Goal: Navigation & Orientation: Find specific page/section

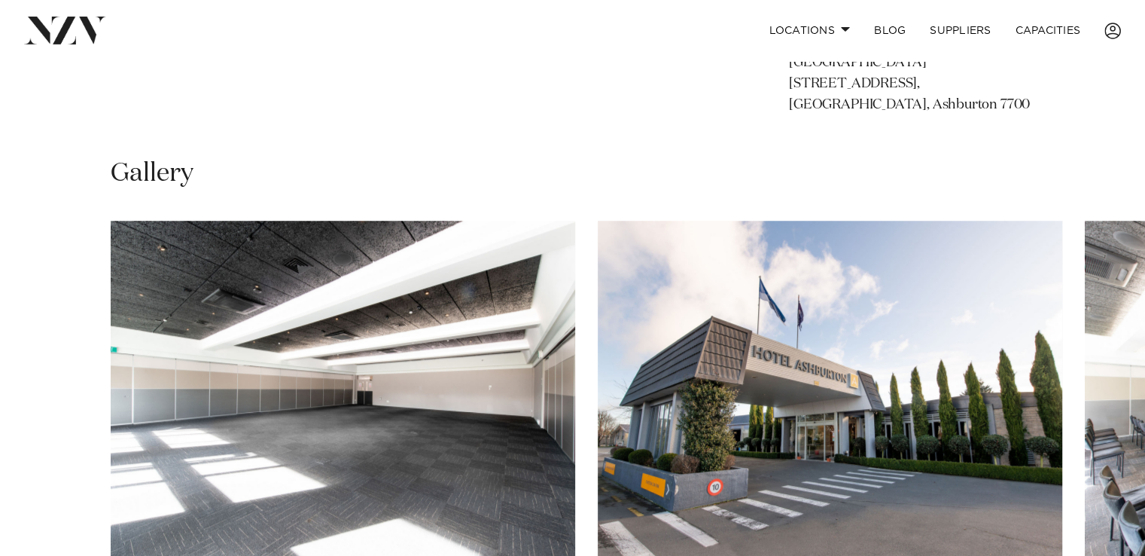
scroll to position [1130, 0]
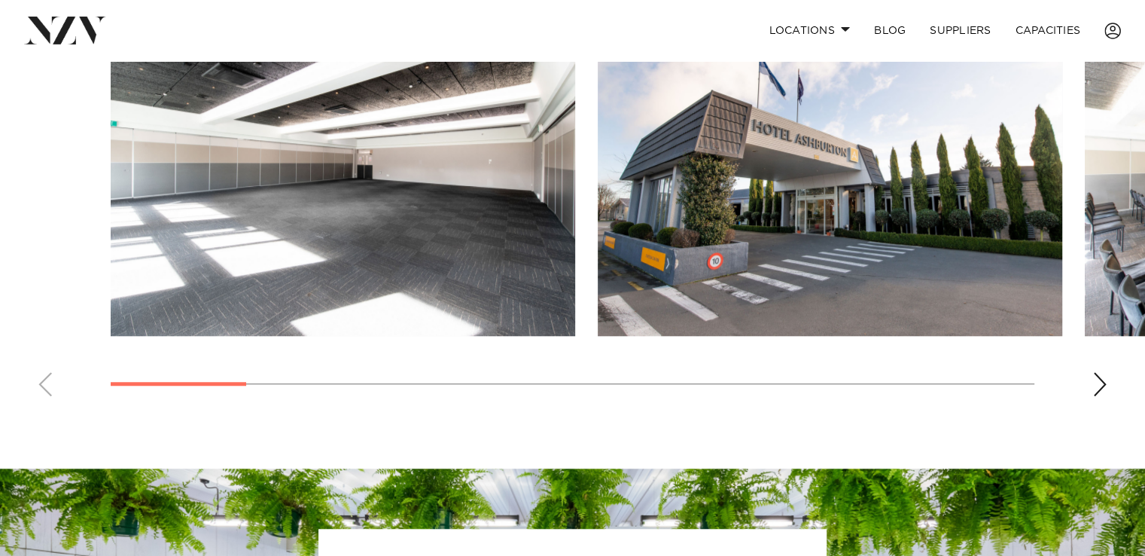
click at [1100, 384] on div "Next slide" at bounding box center [1100, 384] width 15 height 24
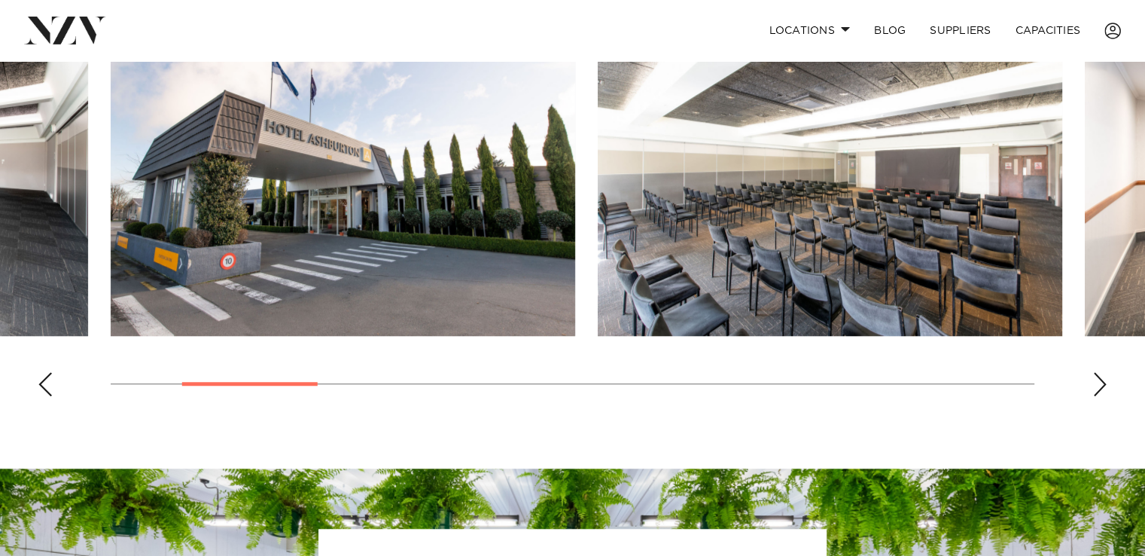
click at [1100, 384] on div "Next slide" at bounding box center [1100, 384] width 15 height 24
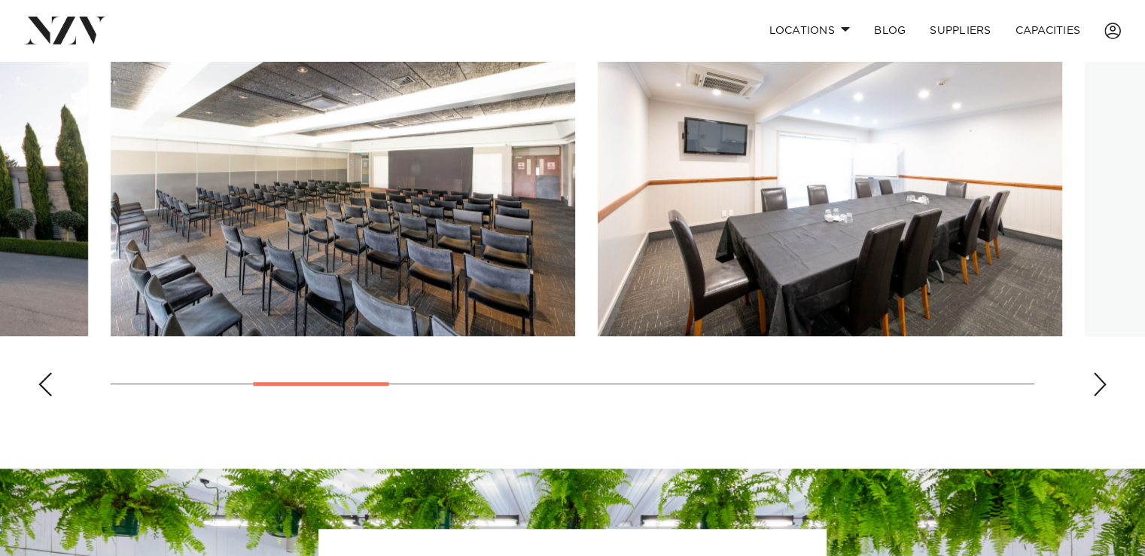
click at [1100, 384] on div "Next slide" at bounding box center [1100, 384] width 15 height 24
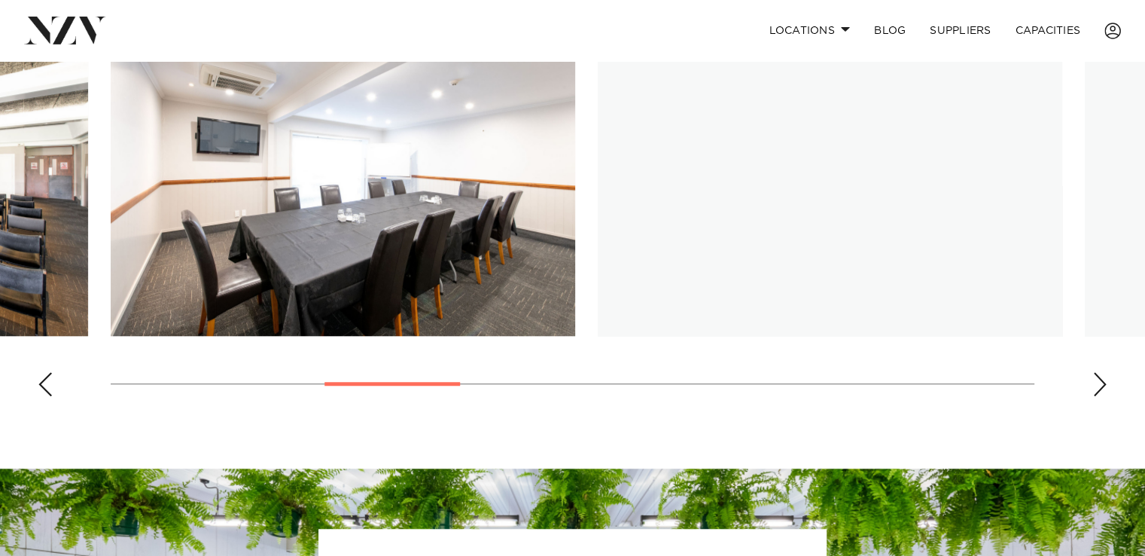
click at [1100, 384] on div "Next slide" at bounding box center [1100, 384] width 15 height 24
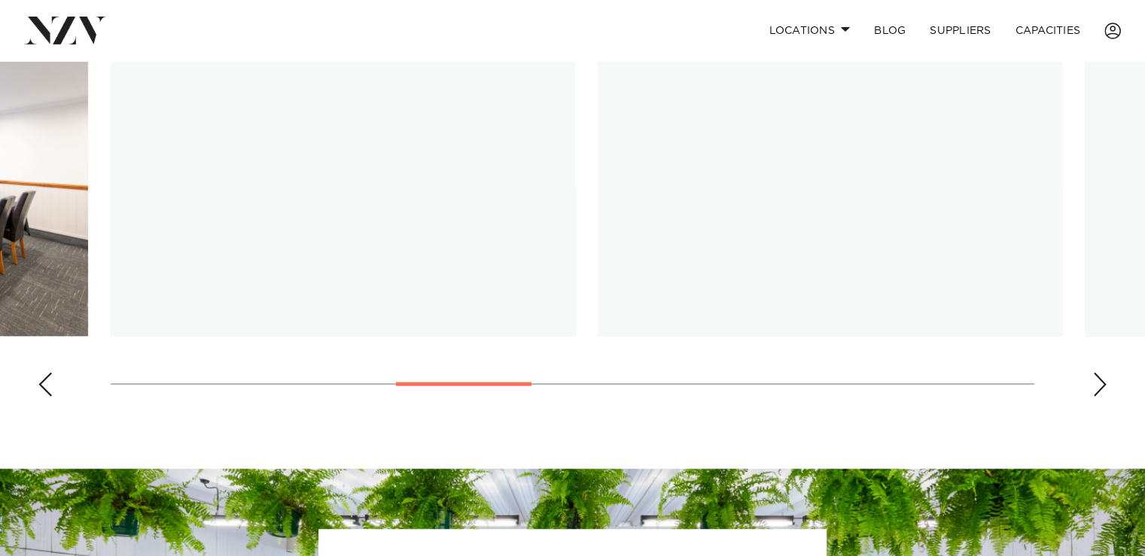
click at [1100, 384] on div "Next slide" at bounding box center [1100, 384] width 15 height 24
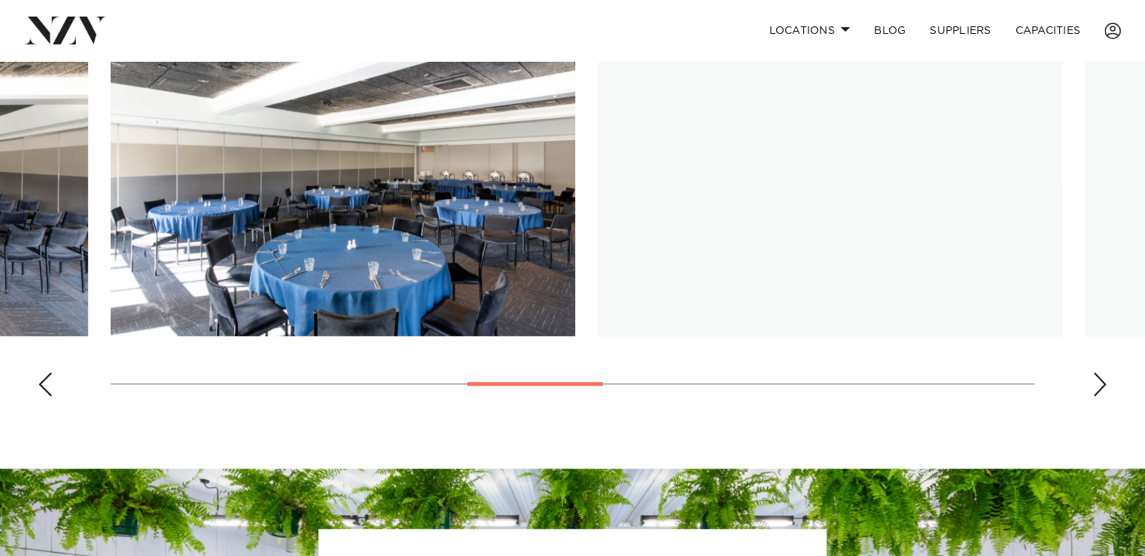
click at [1100, 384] on div "Next slide" at bounding box center [1100, 384] width 15 height 24
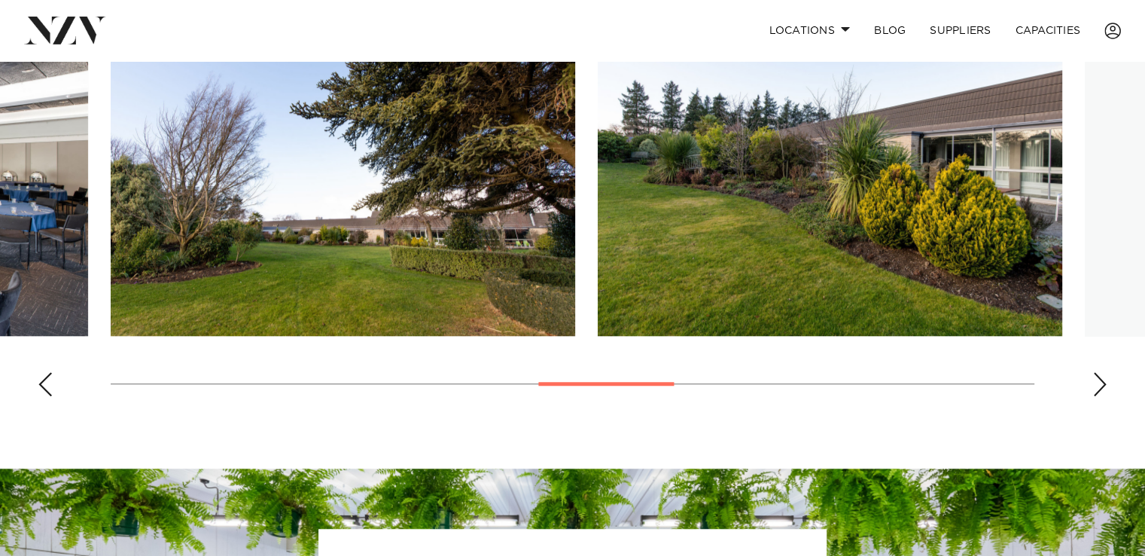
click at [1100, 384] on div "Next slide" at bounding box center [1100, 384] width 15 height 24
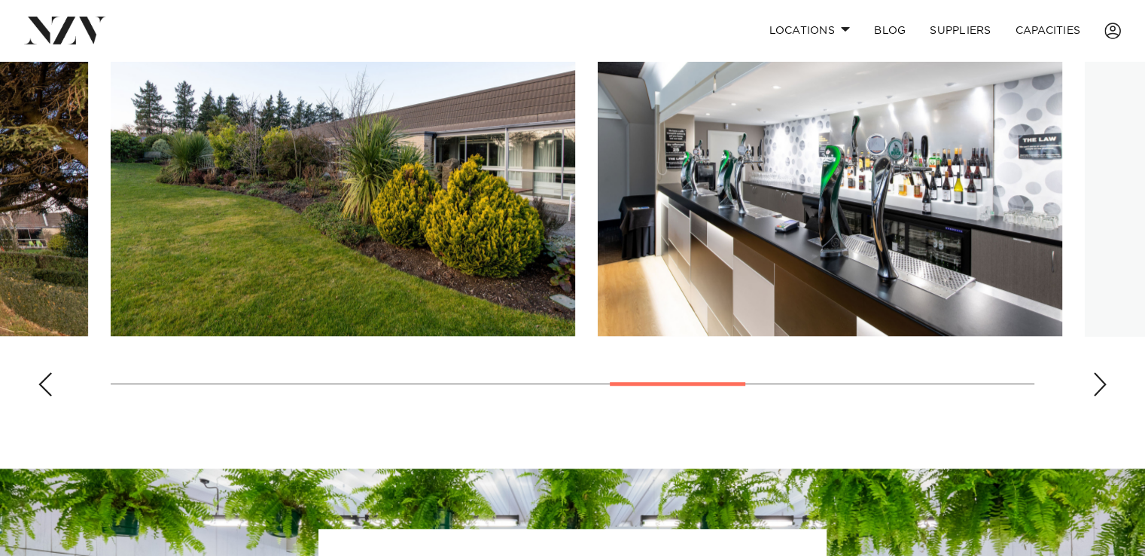
click at [1100, 384] on div "Next slide" at bounding box center [1100, 384] width 15 height 24
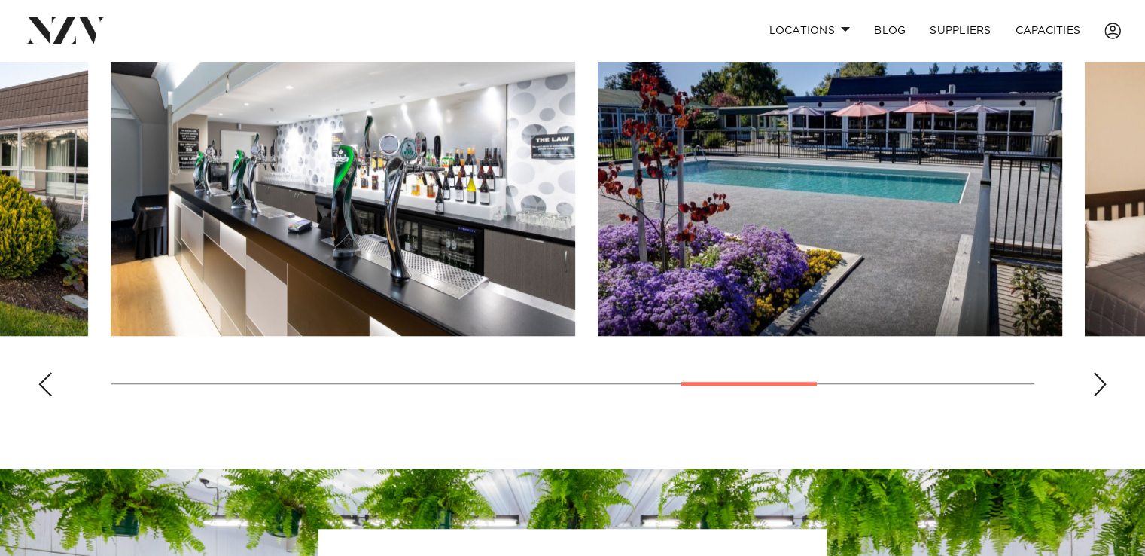
click at [1100, 384] on div "Next slide" at bounding box center [1100, 384] width 15 height 24
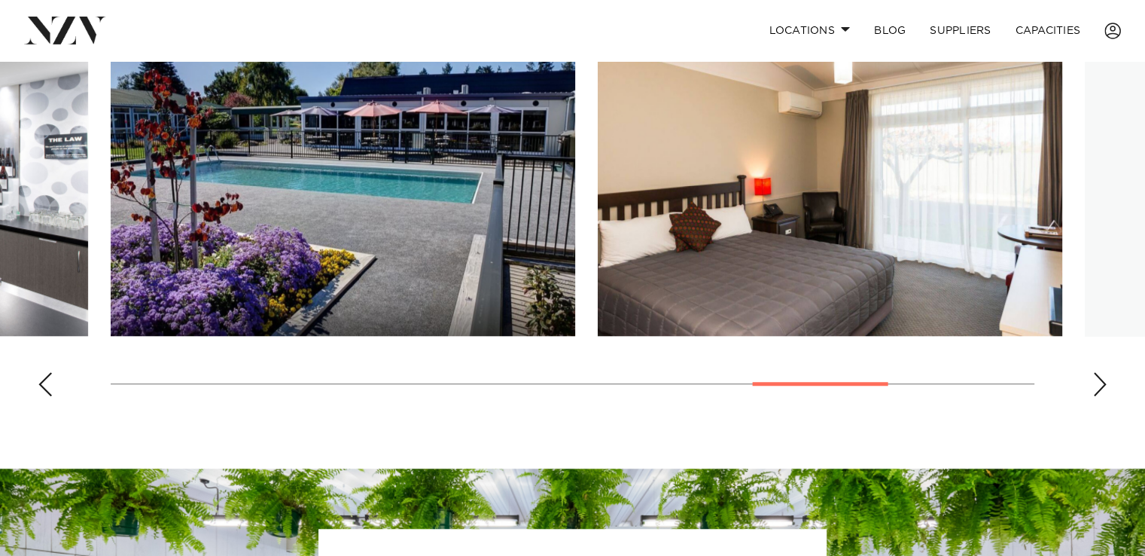
click at [1100, 384] on div "Next slide" at bounding box center [1100, 384] width 15 height 24
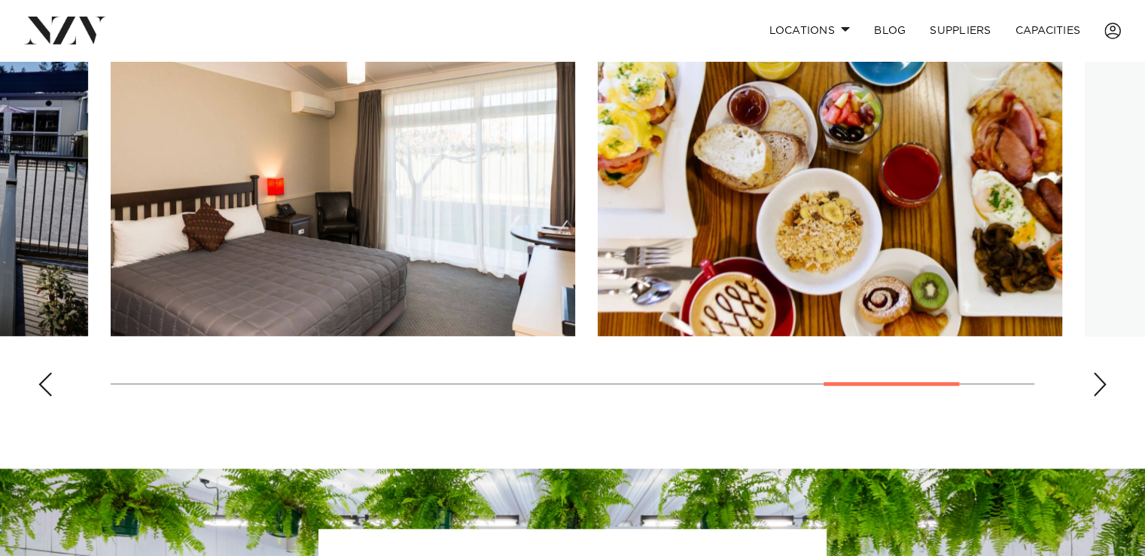
click at [1100, 384] on div "Next slide" at bounding box center [1100, 384] width 15 height 24
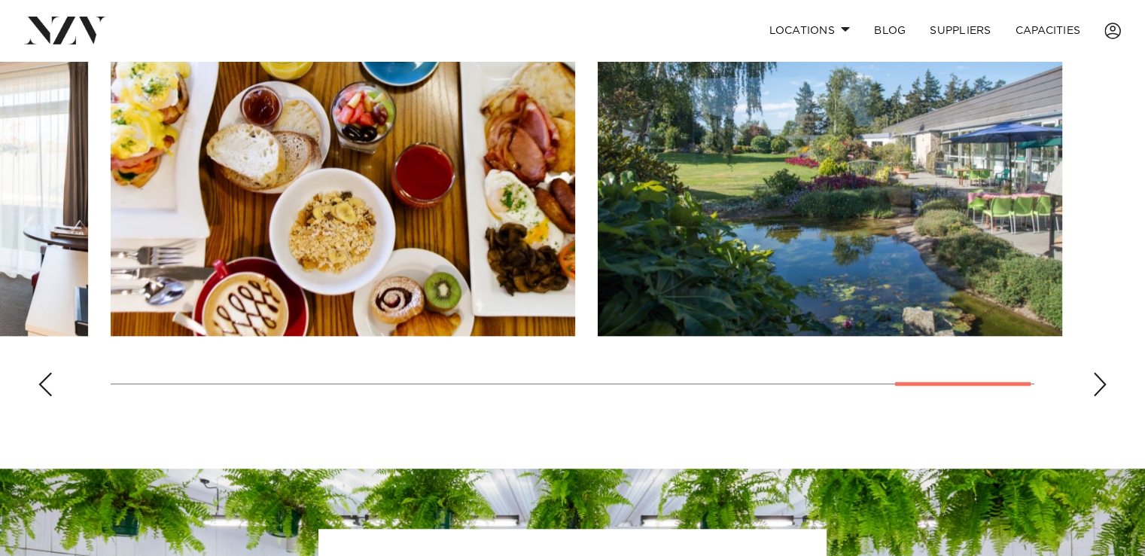
click at [1100, 384] on div "Next slide" at bounding box center [1100, 384] width 15 height 24
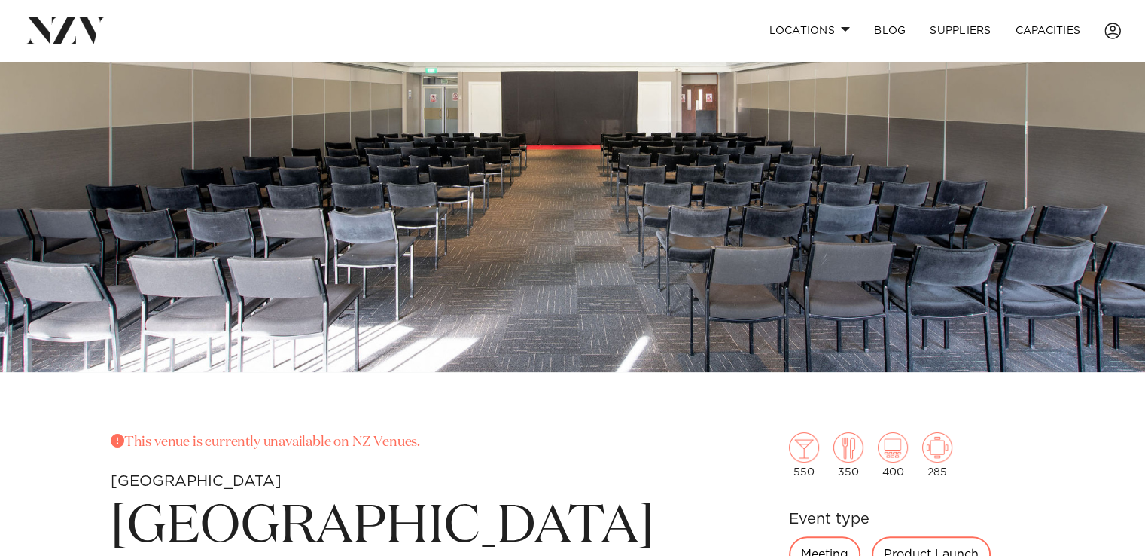
scroll to position [0, 0]
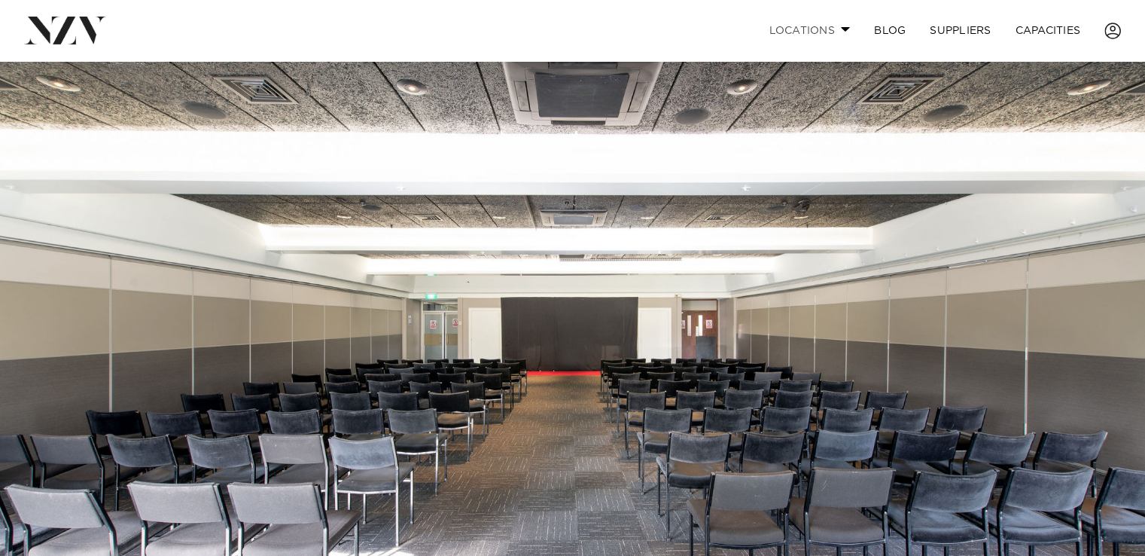
click at [813, 25] on link "Locations" at bounding box center [809, 30] width 105 height 32
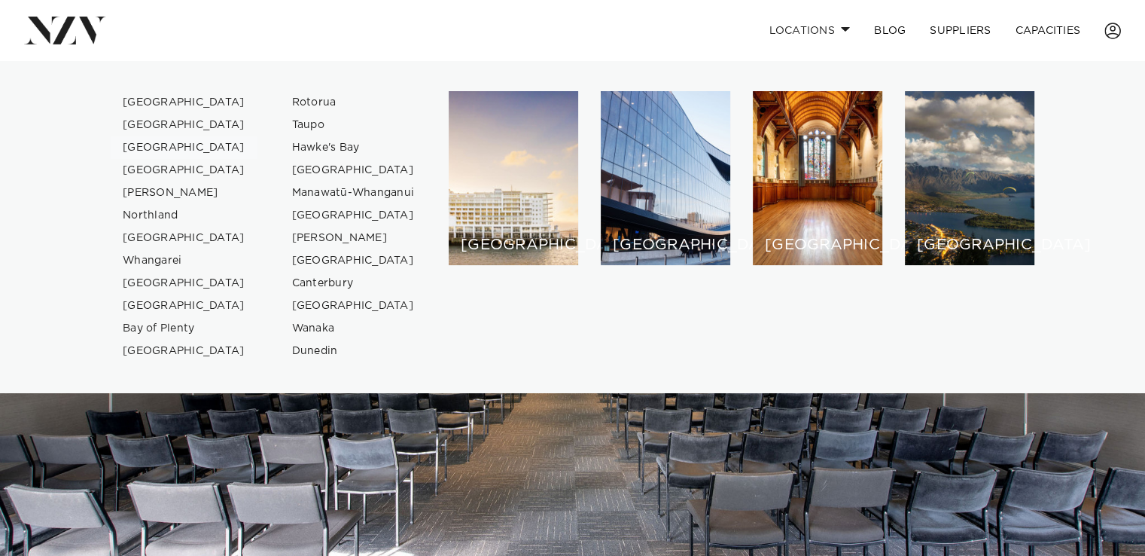
click at [185, 148] on link "[GEOGRAPHIC_DATA]" at bounding box center [184, 147] width 147 height 23
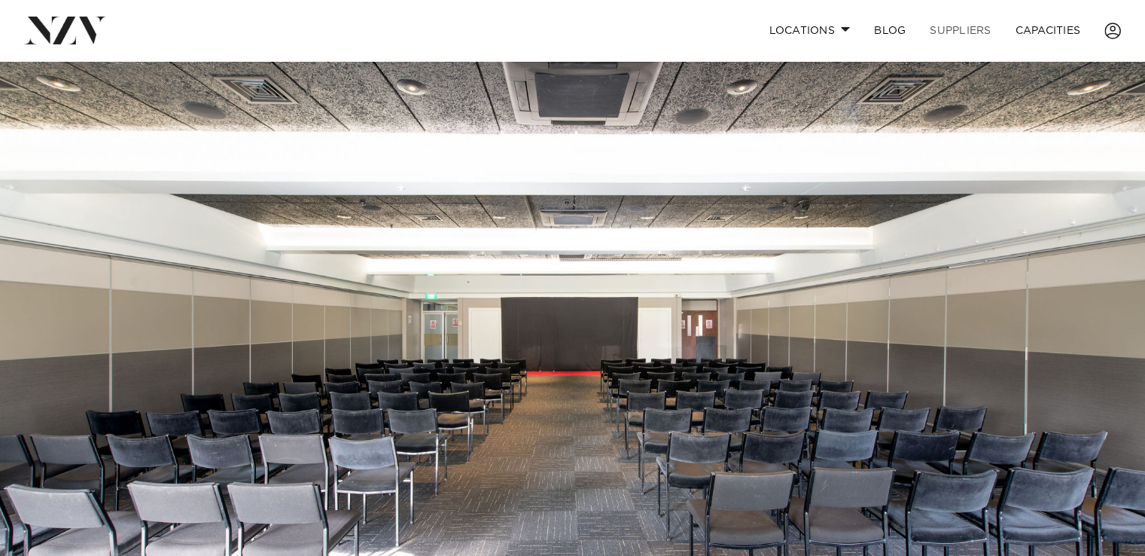
click at [982, 27] on link "SUPPLIERS" at bounding box center [960, 30] width 85 height 32
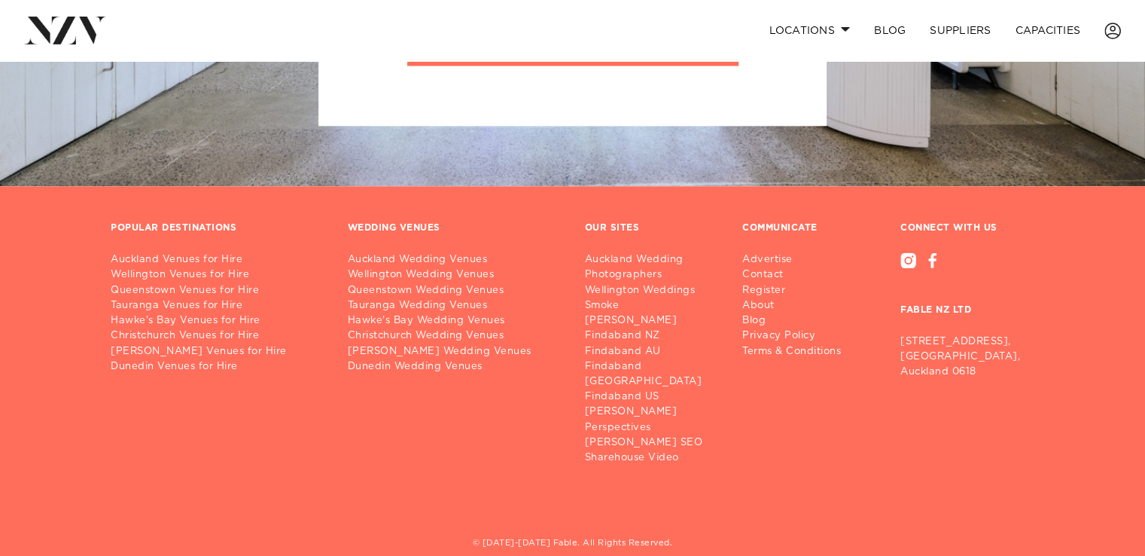
scroll to position [1883, 0]
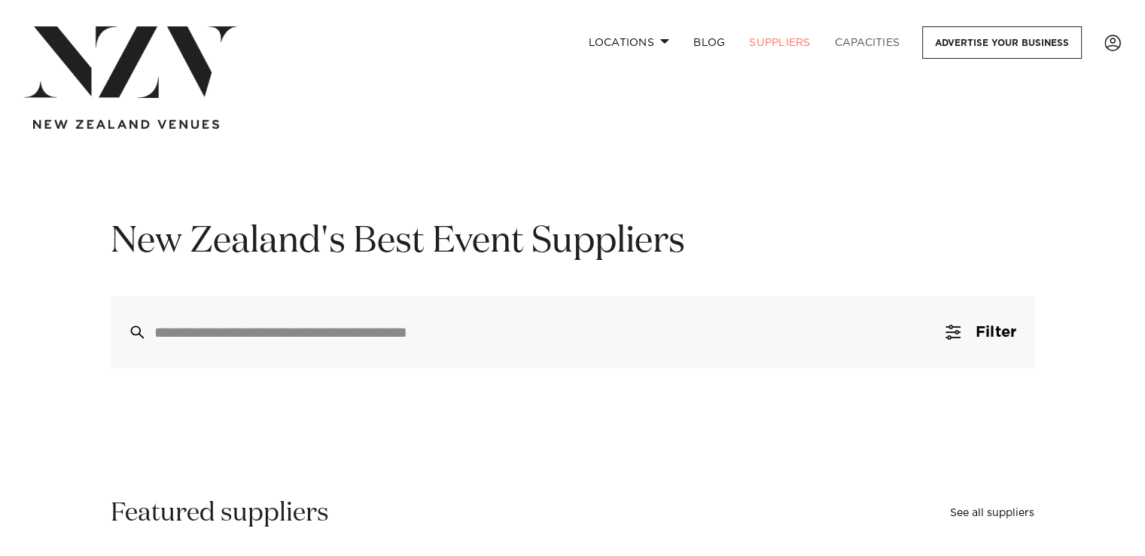
click at [880, 39] on link "Capacities" at bounding box center [868, 42] width 90 height 32
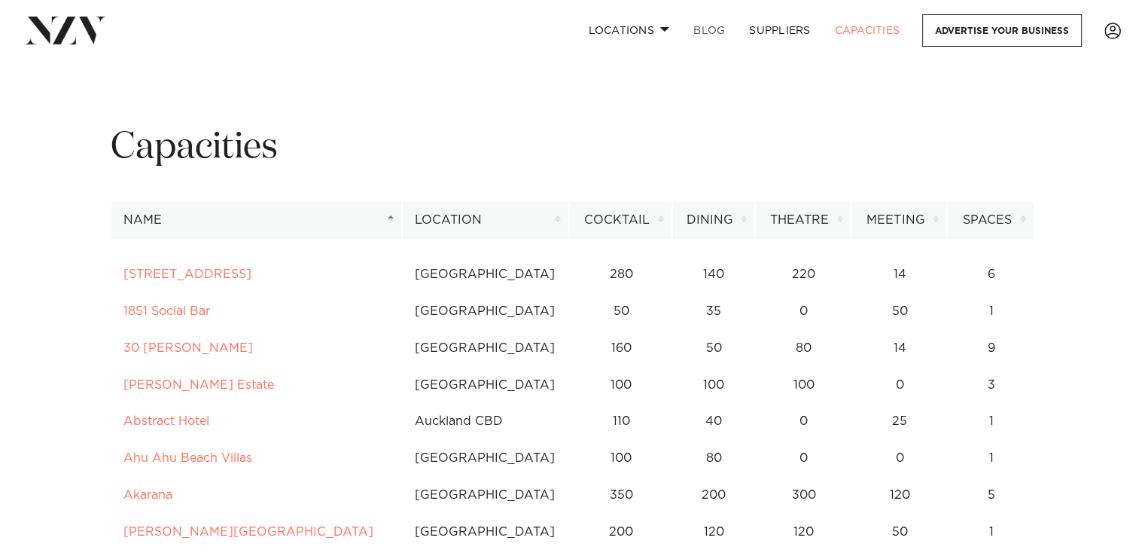
click at [705, 27] on link "BLOG" at bounding box center [710, 30] width 56 height 32
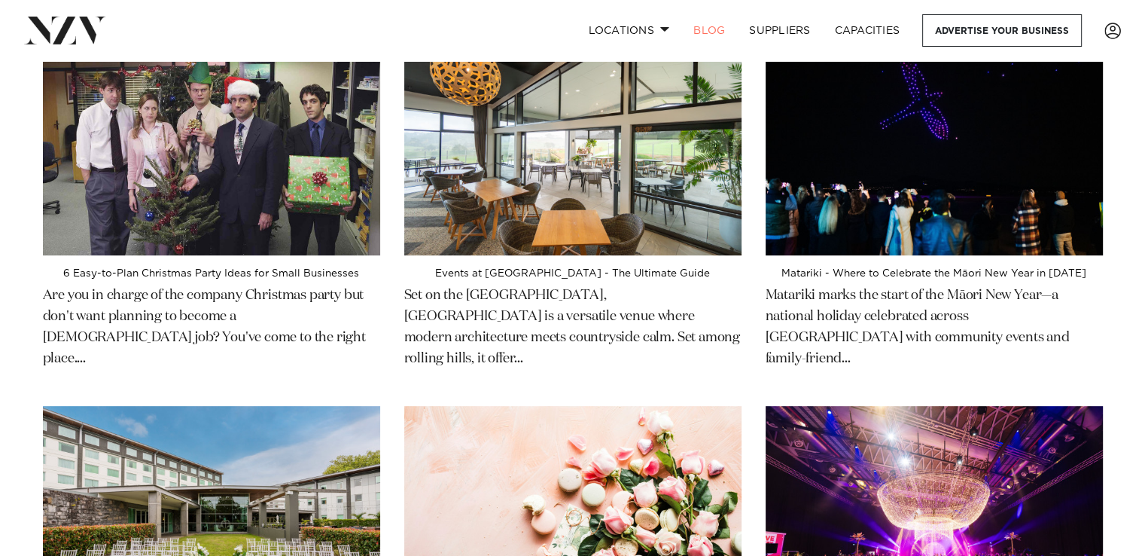
scroll to position [1054, 0]
